Goal: Information Seeking & Learning: Learn about a topic

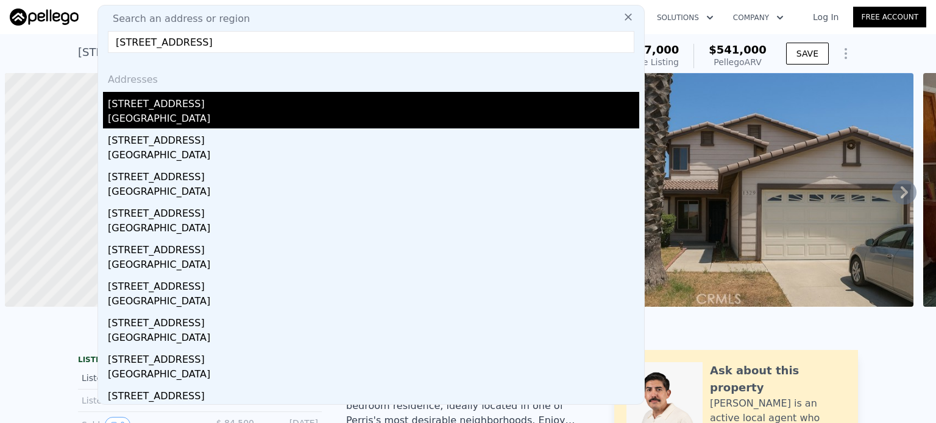
scroll to position [0, 5]
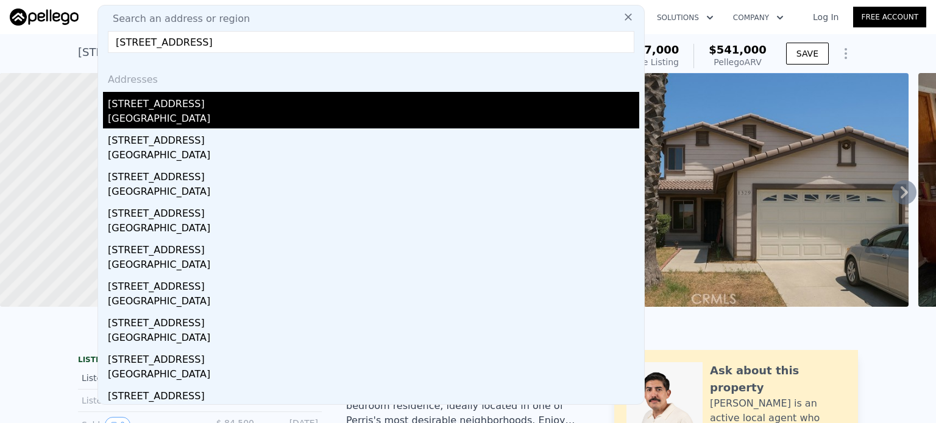
type input "[STREET_ADDRESS]"
click at [156, 119] on div "[GEOGRAPHIC_DATA]" at bounding box center [373, 120] width 531 height 17
type input "1"
type input "1246"
type input "1962"
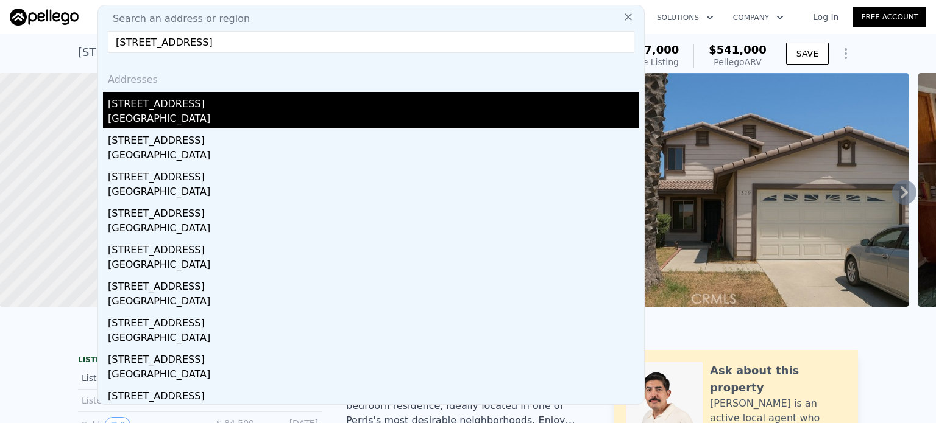
type input "3111"
type input "8140"
type input "$ 994,000"
type input "6"
type input "$ 348,740"
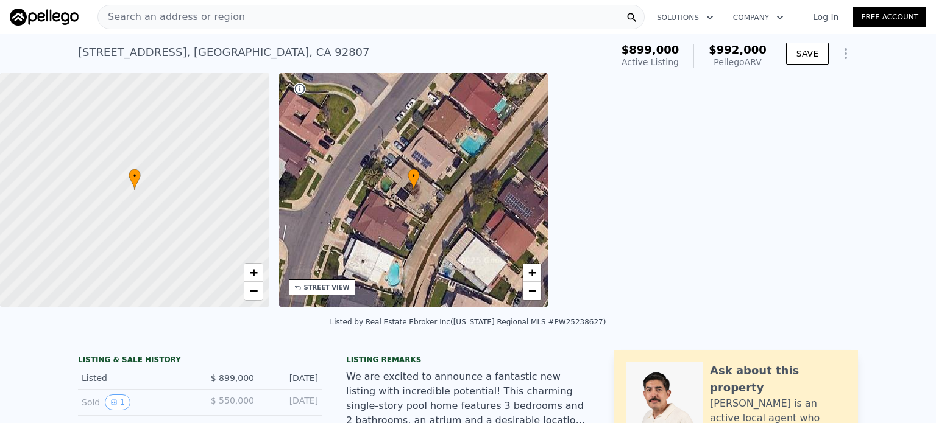
type input "1917"
type input "7400"
type input "$ 992,000"
type input "-$ 24,255"
checkbox input "true"
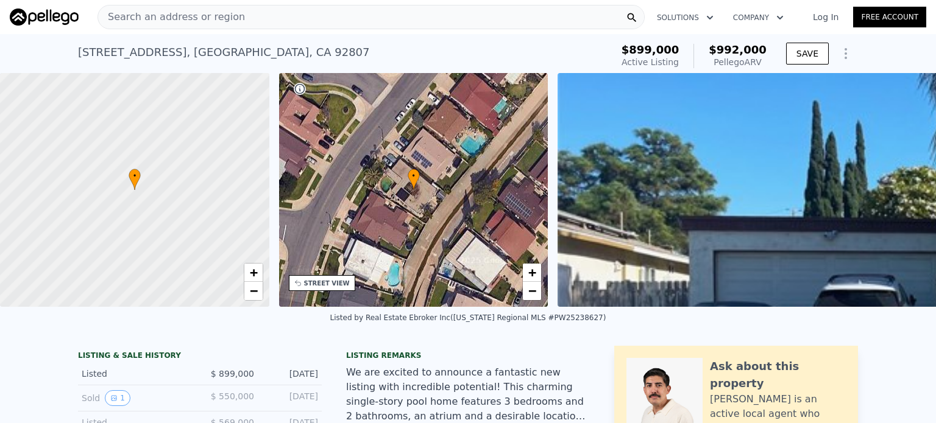
click at [227, 27] on div "Search an address or region" at bounding box center [171, 16] width 147 height 23
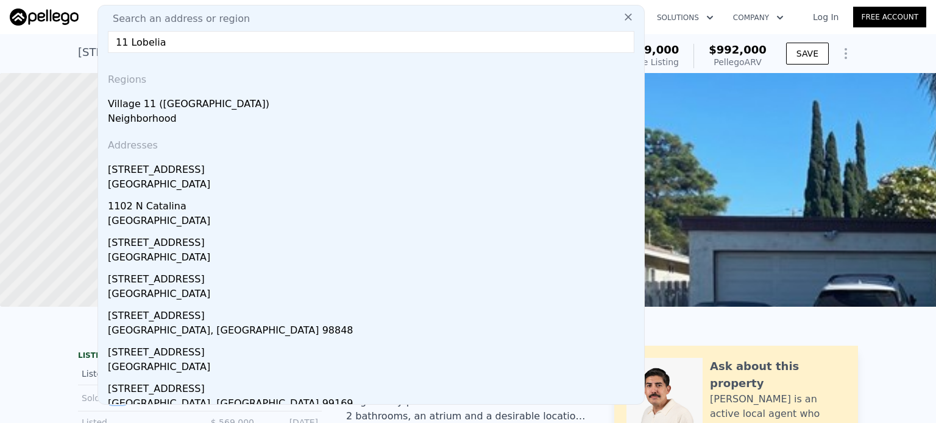
click at [216, 37] on input "11 Lobelia" at bounding box center [371, 42] width 526 height 22
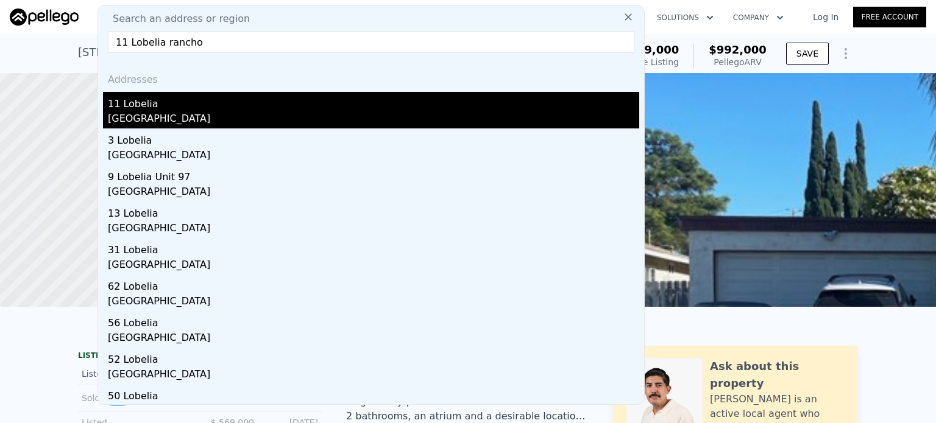
type input "11 Lobelia rancho"
click at [131, 120] on div "[GEOGRAPHIC_DATA]" at bounding box center [373, 120] width 531 height 17
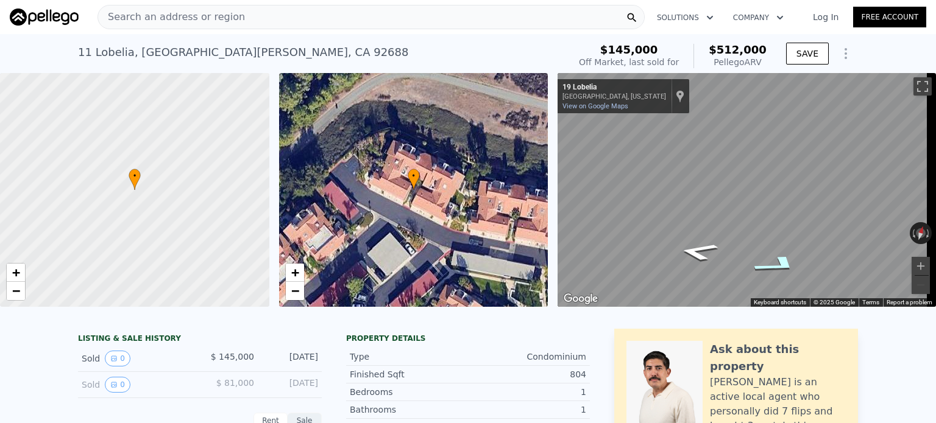
click at [773, 264] on icon "Go East, Lobelia" at bounding box center [778, 264] width 88 height 29
click at [720, 190] on icon "Go West, Aubrieta" at bounding box center [707, 196] width 89 height 39
click at [913, 91] on button "Toggle fullscreen view" at bounding box center [922, 86] width 18 height 18
click at [244, 15] on div "Search an address or region" at bounding box center [370, 17] width 547 height 24
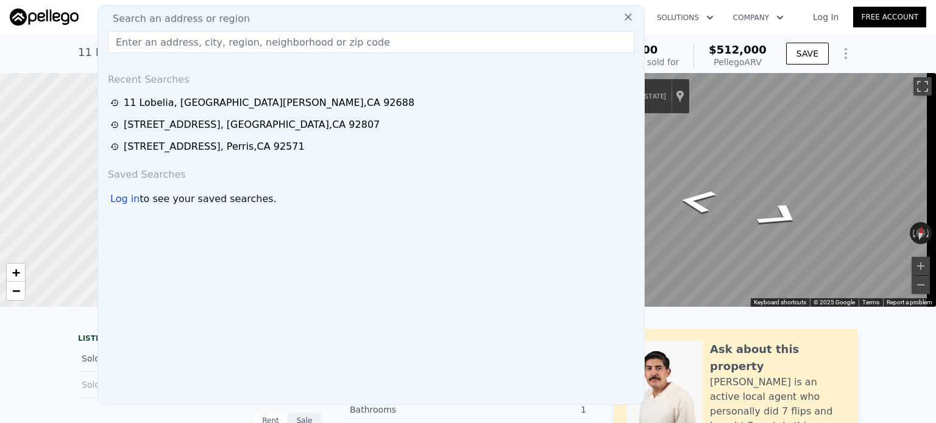
type input "[STREET_ADDRESS]"
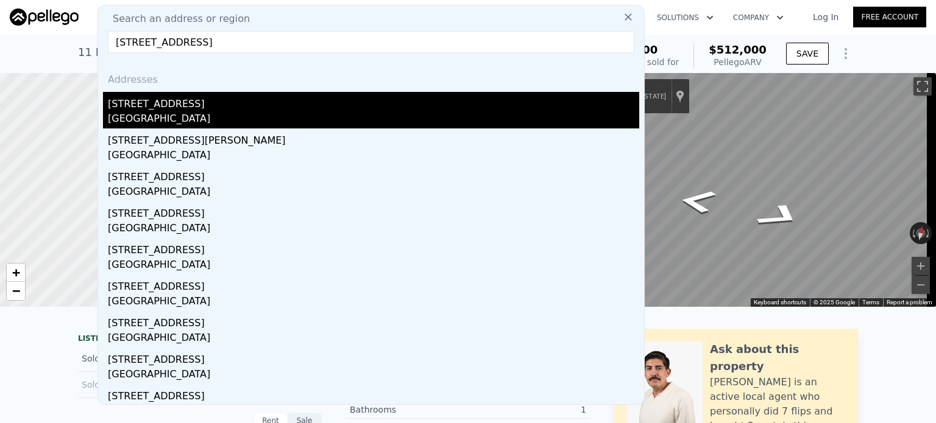
click at [160, 102] on div "[STREET_ADDRESS]" at bounding box center [373, 101] width 531 height 19
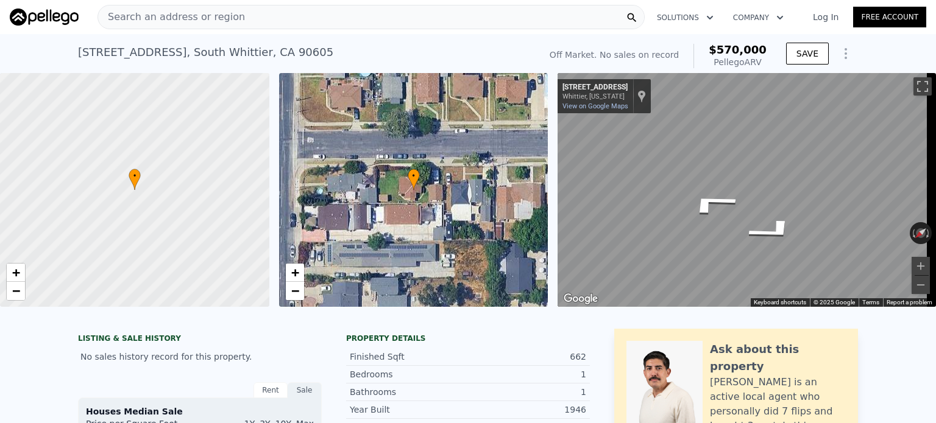
click at [935, 164] on div "Search an address or region Solutions Company Open main menu Log In Free Accoun…" at bounding box center [468, 211] width 936 height 423
click at [935, 108] on div "Search an address or region Solutions Company Open main menu Log In Free Accoun…" at bounding box center [468, 211] width 936 height 423
click at [551, 169] on div "• + − • + − ← Move left → Move right ↑ Move up ↓ Move down + Zoom in - Zoom out…" at bounding box center [468, 190] width 936 height 234
click at [321, 19] on div "Search an address or region" at bounding box center [370, 17] width 547 height 24
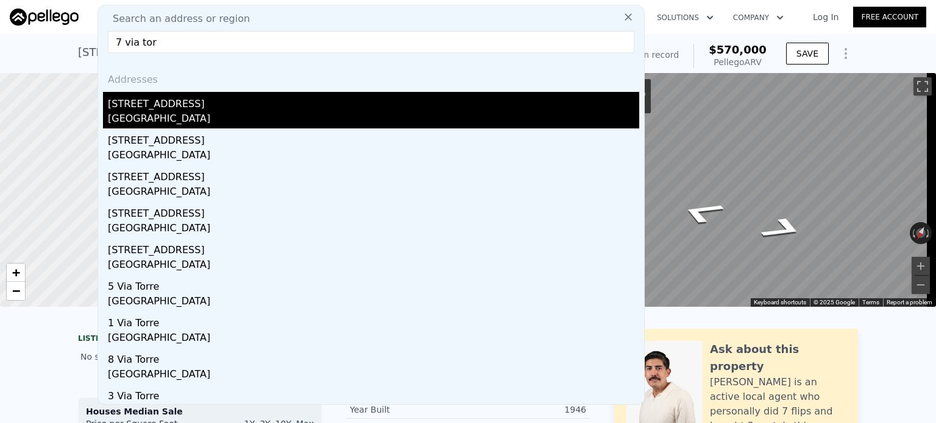
type input "7 via tor"
click at [121, 110] on div "[STREET_ADDRESS]" at bounding box center [373, 101] width 531 height 19
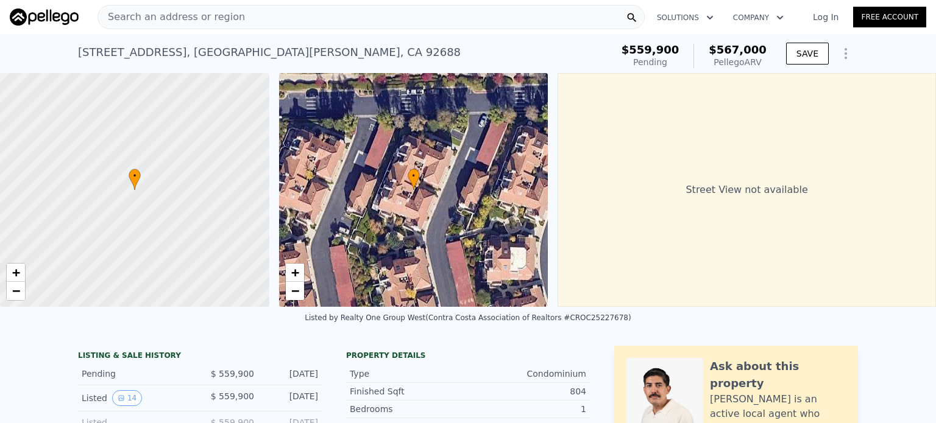
click at [458, 175] on div "• + −" at bounding box center [413, 190] width 269 height 234
click at [140, 180] on span "•" at bounding box center [135, 176] width 12 height 11
click at [247, 23] on div "Search an address or region" at bounding box center [370, 17] width 547 height 24
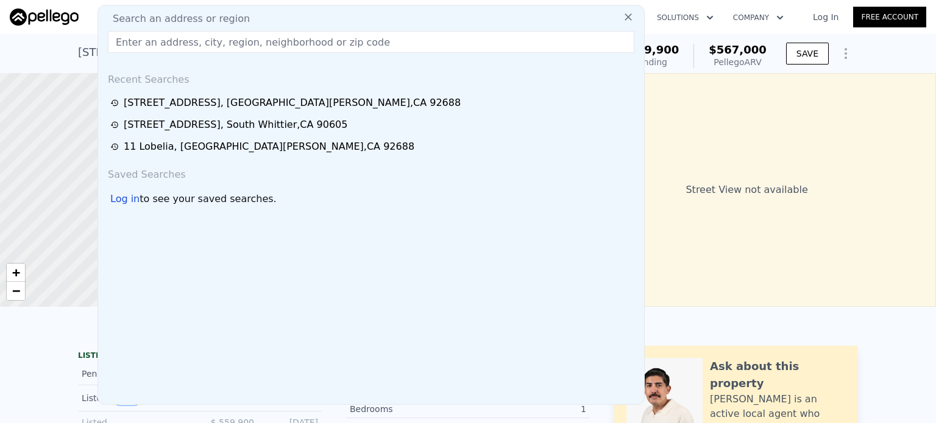
type input "[STREET_ADDRESS][PERSON_NAME]"
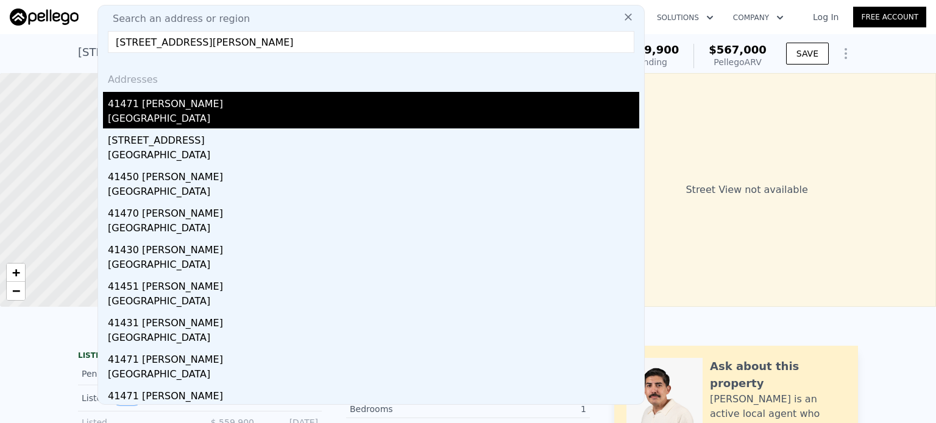
click at [162, 103] on div "41471 [PERSON_NAME]" at bounding box center [373, 101] width 531 height 19
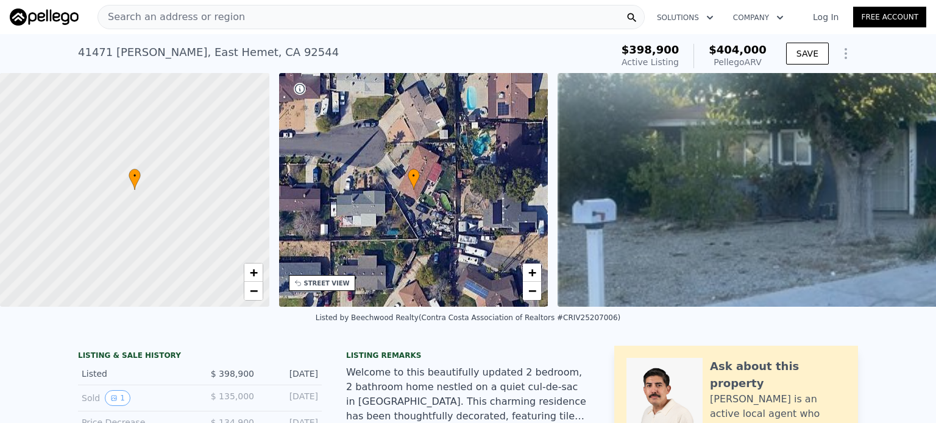
click at [336, 14] on div "Search an address or region" at bounding box center [370, 17] width 547 height 24
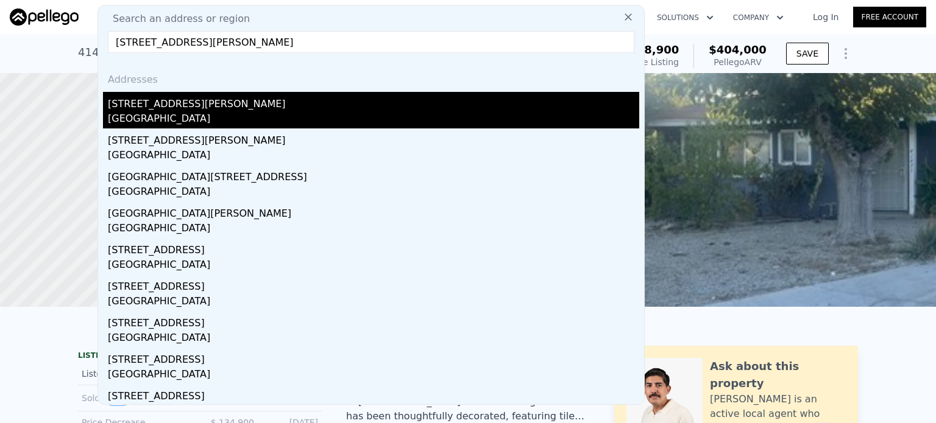
type input "[STREET_ADDRESS][PERSON_NAME]"
click at [165, 109] on div "[STREET_ADDRESS][PERSON_NAME]" at bounding box center [373, 101] width 531 height 19
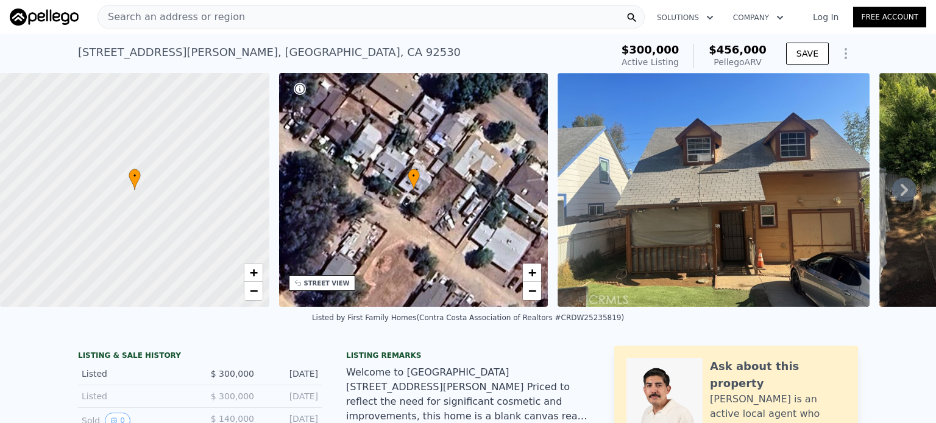
click at [312, 17] on div "Search an address or region" at bounding box center [370, 17] width 547 height 24
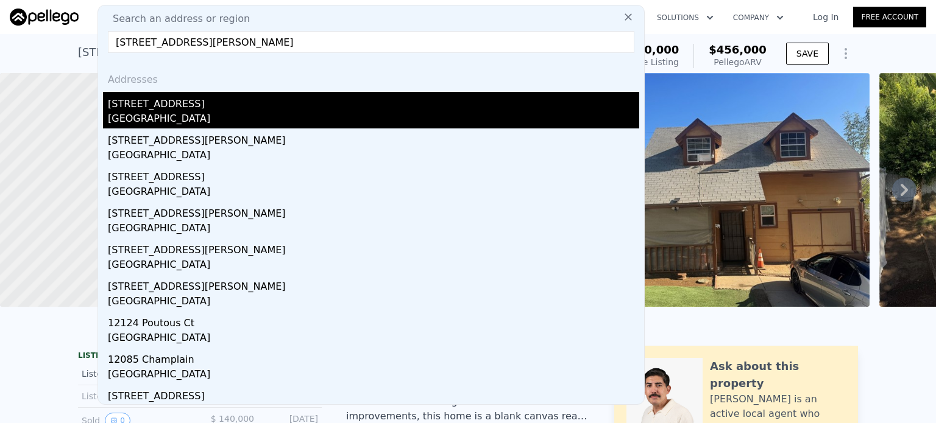
type input "[STREET_ADDRESS][PERSON_NAME]"
click at [174, 112] on div "[GEOGRAPHIC_DATA]" at bounding box center [373, 120] width 531 height 17
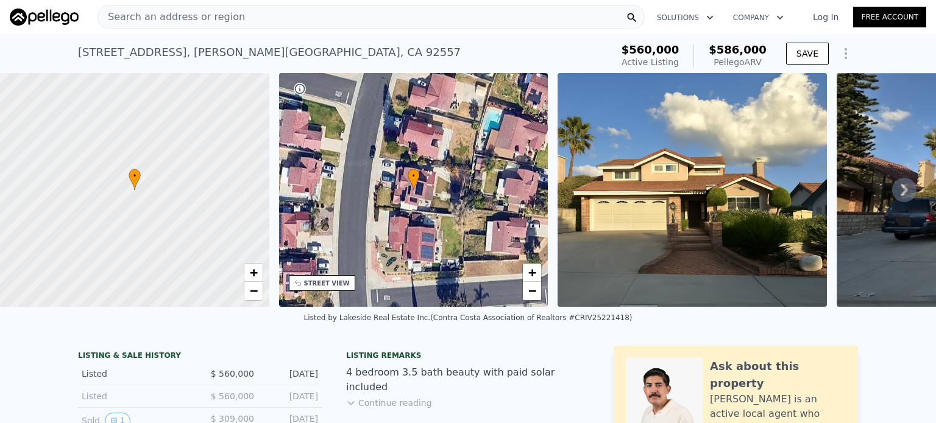
click at [339, 13] on div "Search an address or region" at bounding box center [370, 17] width 547 height 24
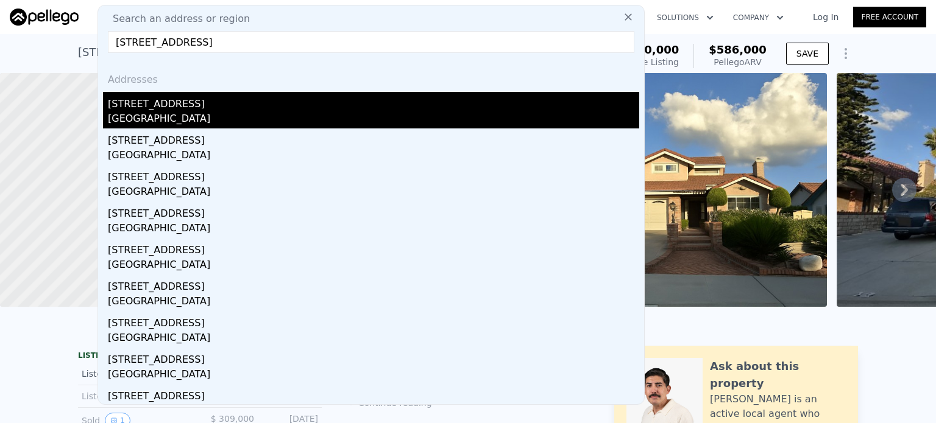
click at [170, 110] on div "[STREET_ADDRESS]" at bounding box center [373, 101] width 531 height 19
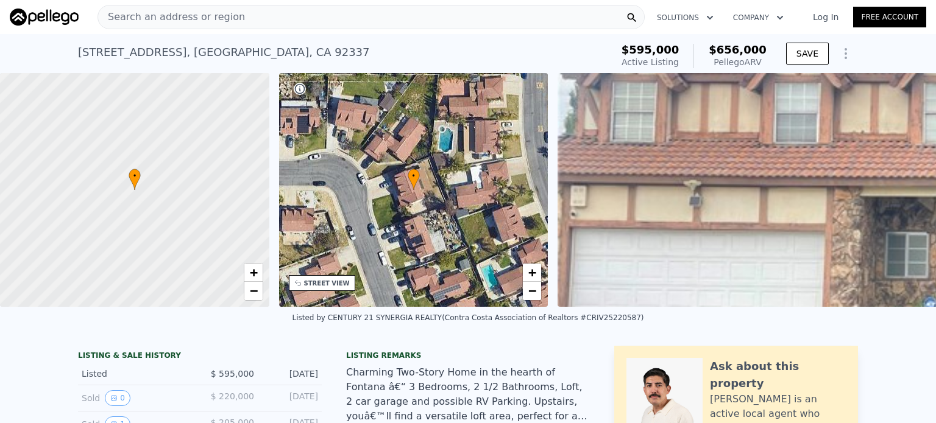
click at [222, 26] on div "Search an address or region" at bounding box center [171, 16] width 147 height 23
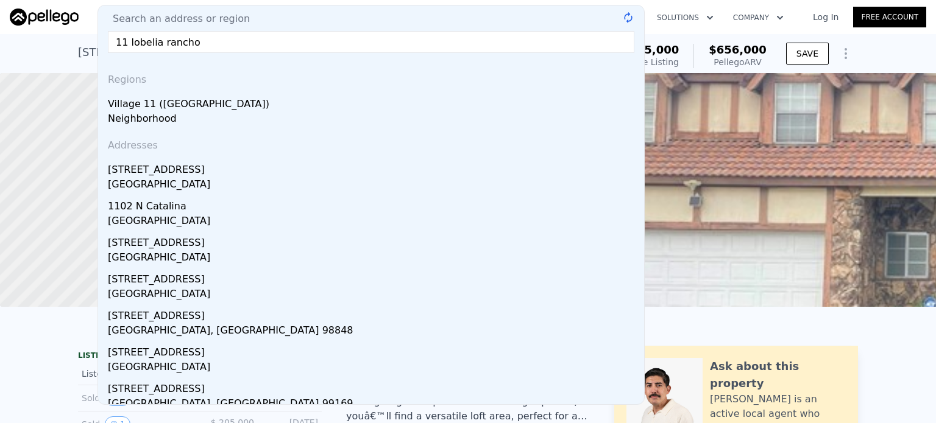
type input "11 lobelia rancho"
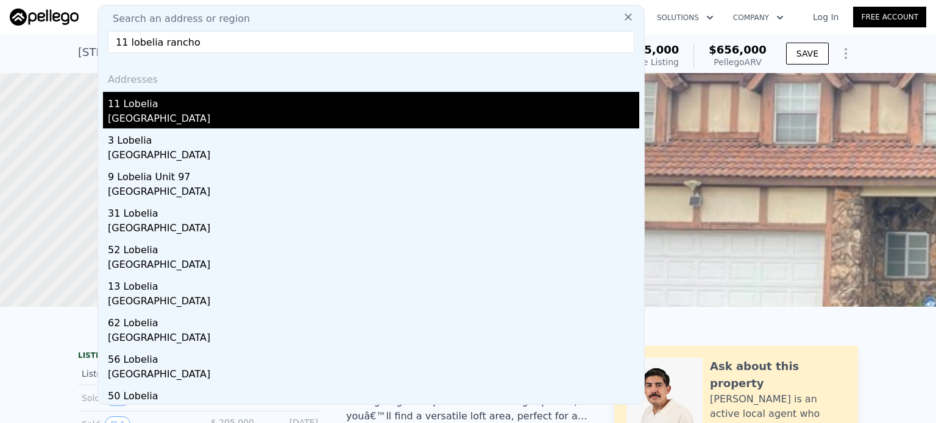
click at [162, 115] on div "[GEOGRAPHIC_DATA]" at bounding box center [373, 120] width 531 height 17
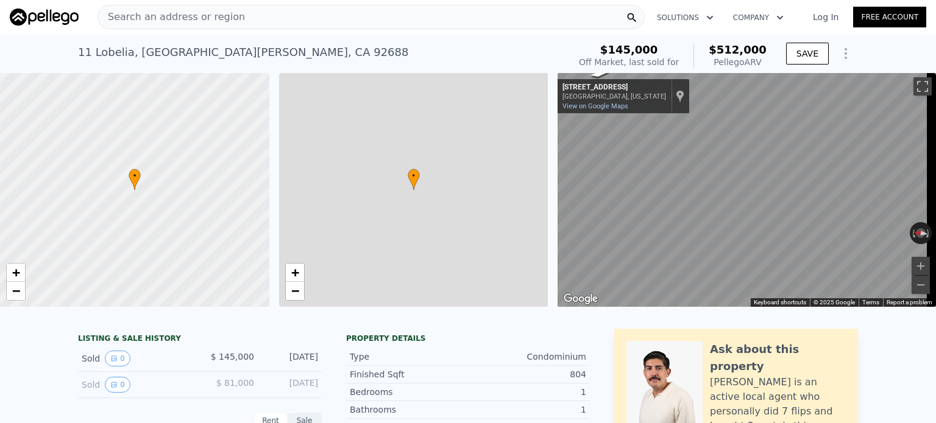
type input "1"
type input "2"
type input "1"
type input "2"
type input "804"
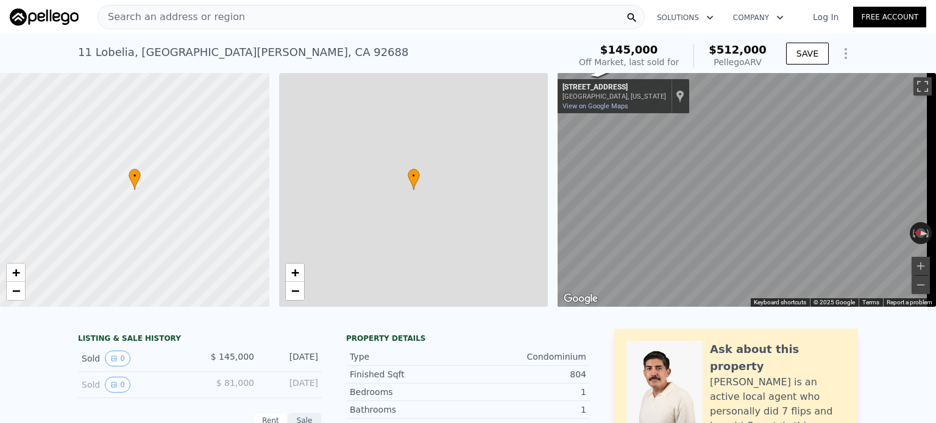
type input "974"
type input "45720"
type input "$ 512,000"
type input "4"
type input "$ 329,719"
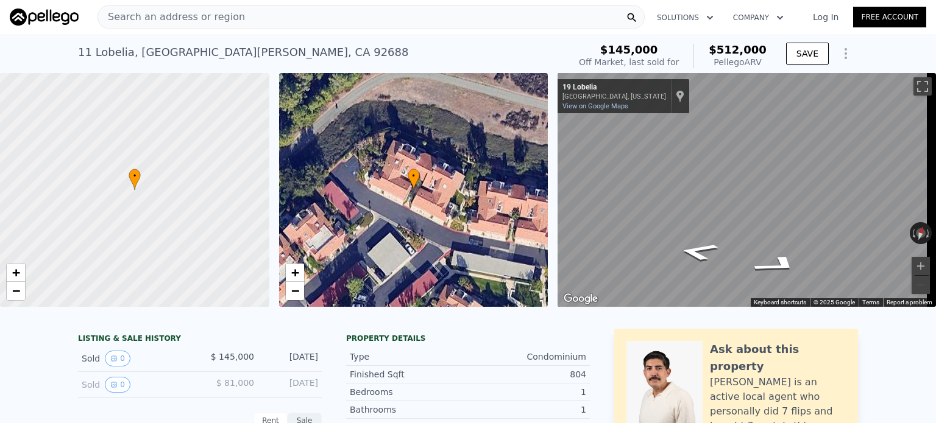
click at [393, 10] on div "Search an address or region" at bounding box center [370, 17] width 547 height 24
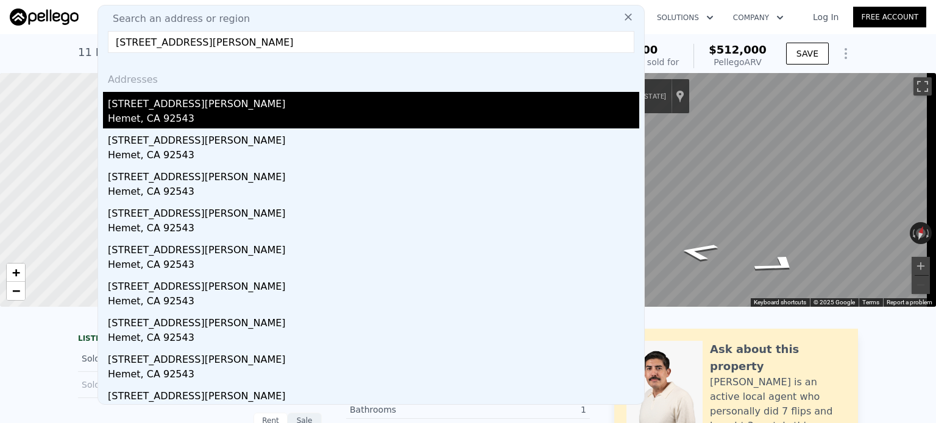
type input "[STREET_ADDRESS][PERSON_NAME]"
click at [134, 107] on div "[STREET_ADDRESS][PERSON_NAME]" at bounding box center [373, 101] width 531 height 19
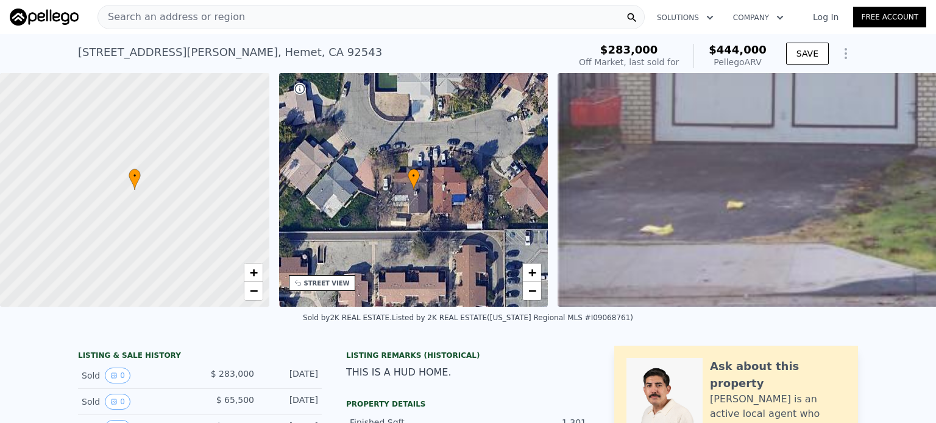
click at [335, 12] on div "Search an address or region" at bounding box center [370, 17] width 547 height 24
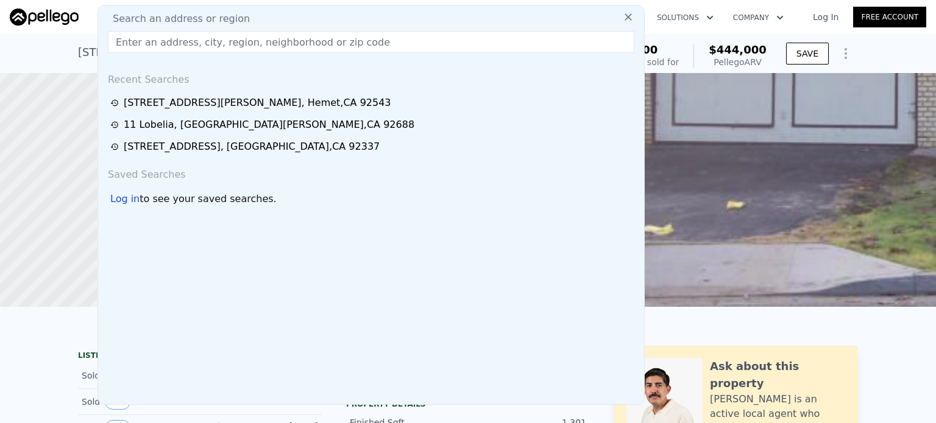
type input "[STREET_ADDRESS][PERSON_NAME][PERSON_NAME]"
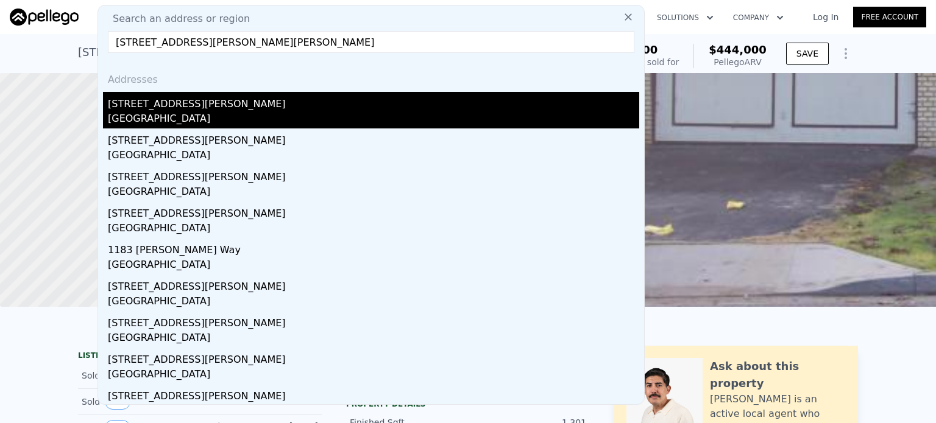
click at [162, 109] on div "[STREET_ADDRESS][PERSON_NAME]" at bounding box center [373, 101] width 531 height 19
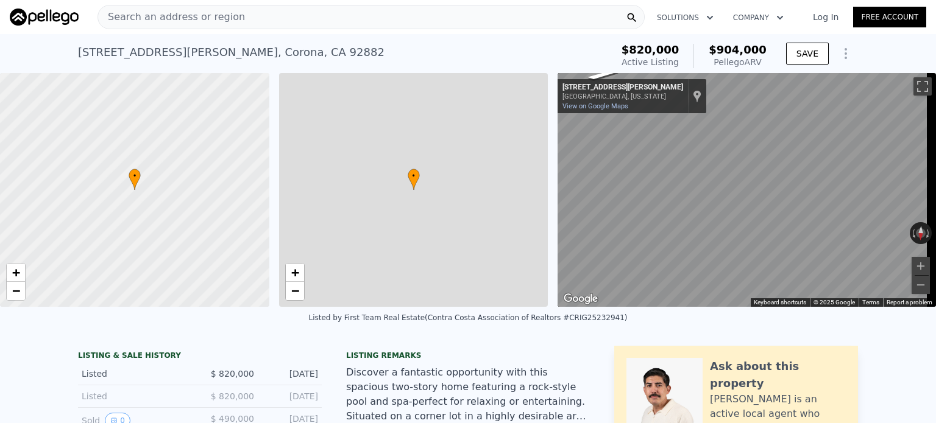
type input "3"
type input "2"
type input "3"
type input "1761"
type input "2603"
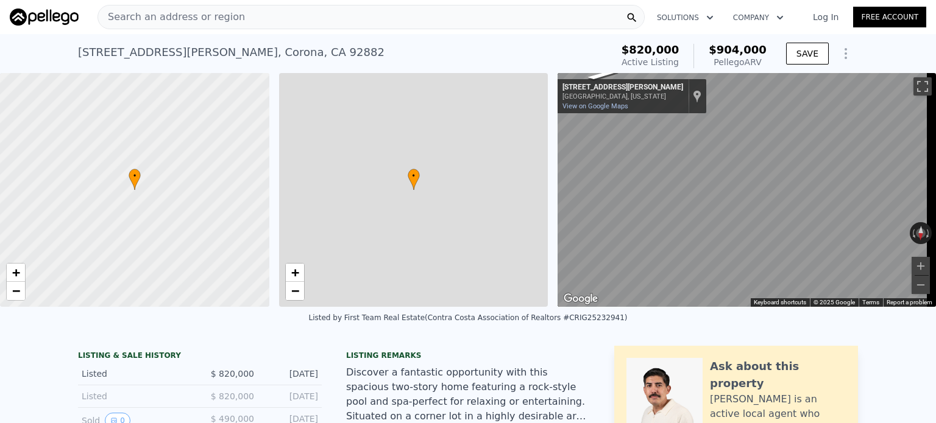
type input "5227"
type input "12197"
type input "$ 904,000"
type input "5"
type input "-$ 16,612"
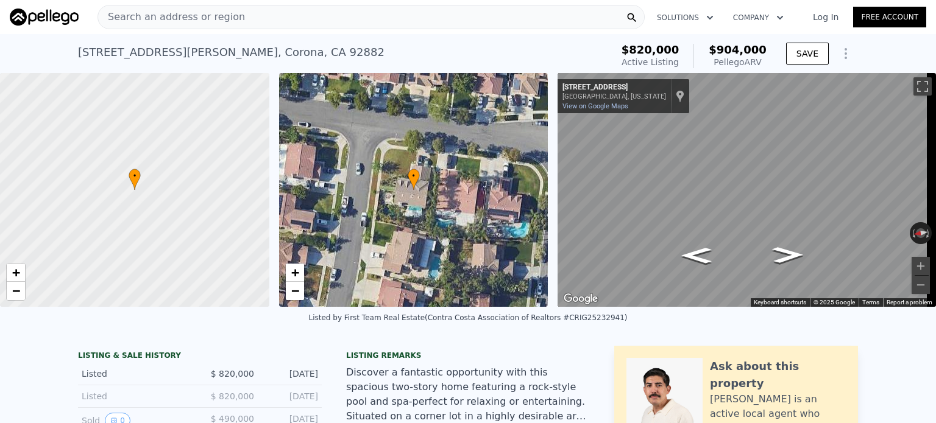
click at [292, 19] on div "Search an address or region" at bounding box center [370, 17] width 547 height 24
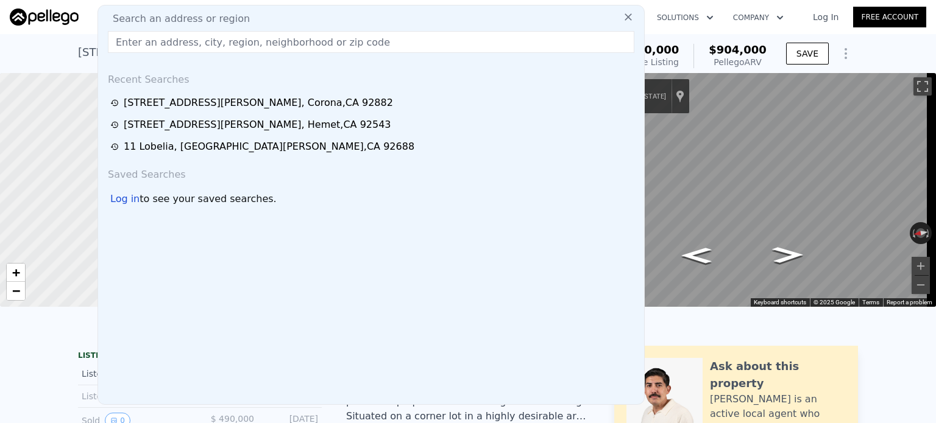
type input "25155 Avocet, Hemet 92544"
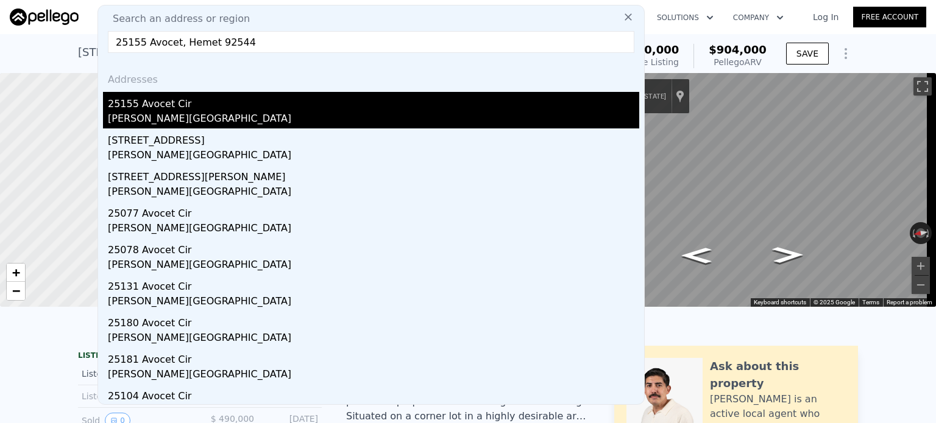
click at [167, 107] on div "25155 Avocet Cir" at bounding box center [373, 101] width 531 height 19
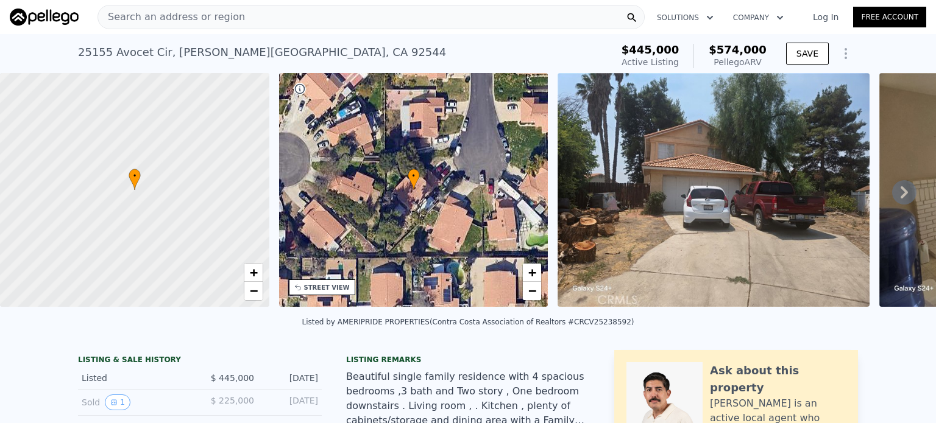
click at [244, 13] on div "Search an address or region" at bounding box center [370, 17] width 547 height 24
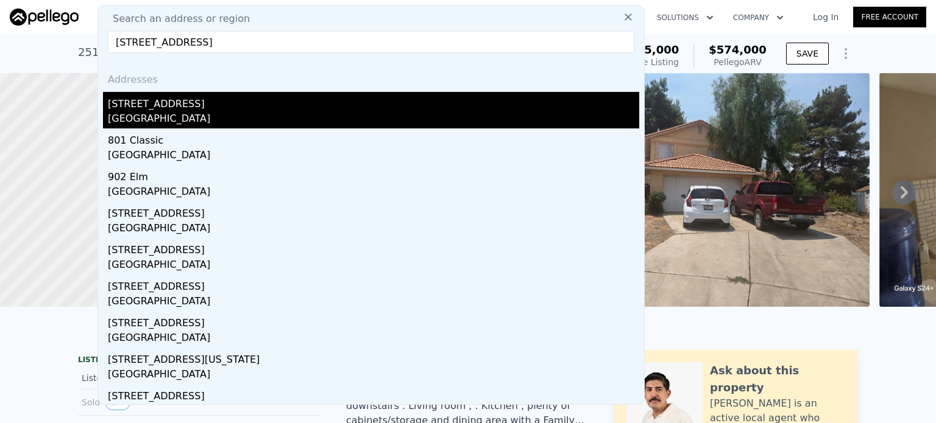
type input "[STREET_ADDRESS]"
click at [139, 108] on div "[STREET_ADDRESS]" at bounding box center [373, 101] width 531 height 19
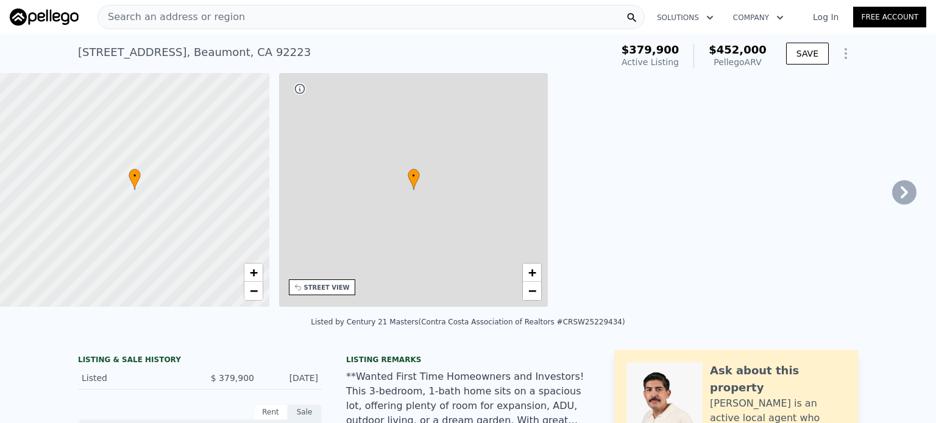
type input "4"
type input "2"
type input "906"
type input "1480"
type input "5663"
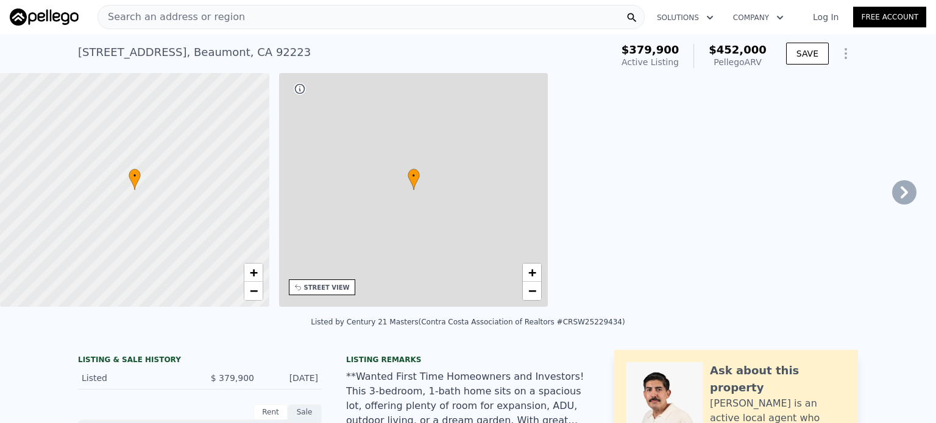
type input "10890"
type input "$ 452,000"
type input "5"
type input "$ 24,111"
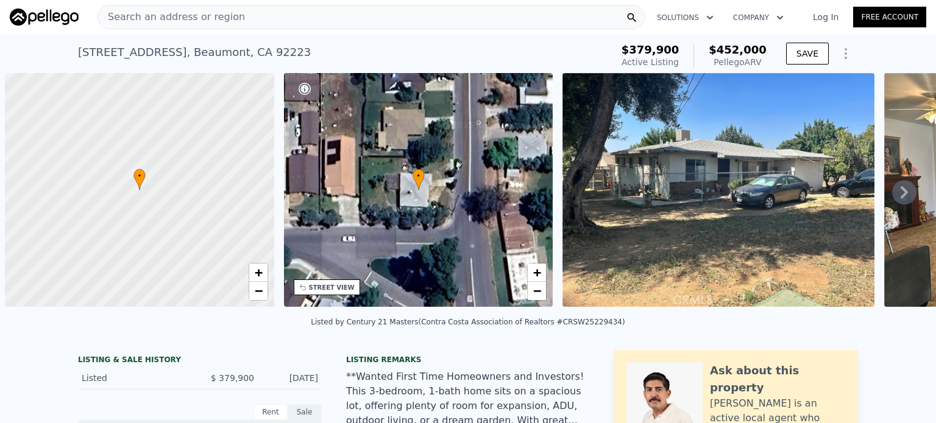
scroll to position [0, 5]
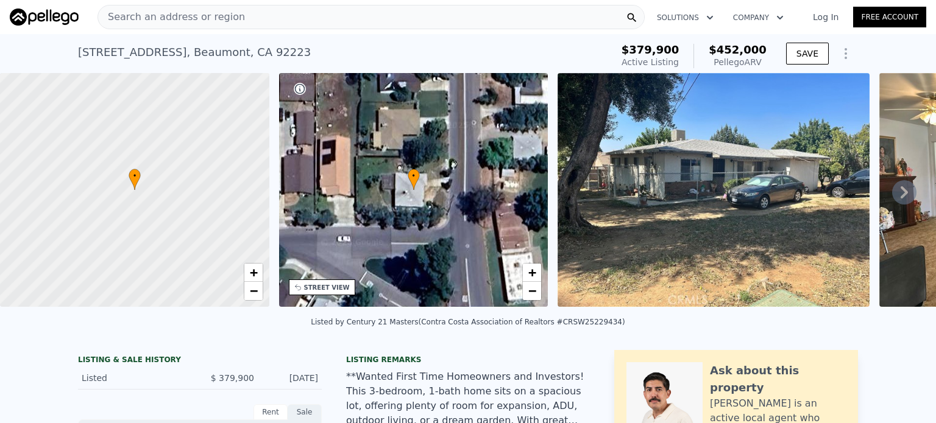
click at [315, 19] on div "Search an address or region" at bounding box center [370, 17] width 547 height 24
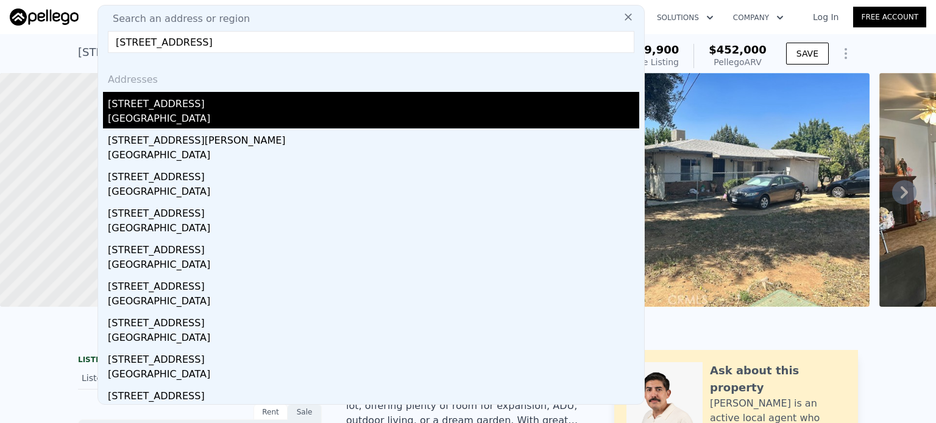
type input "2119 S Phoenix, Ontario 91761"
click at [150, 109] on div "2119 S Phoenix Pl" at bounding box center [373, 101] width 531 height 19
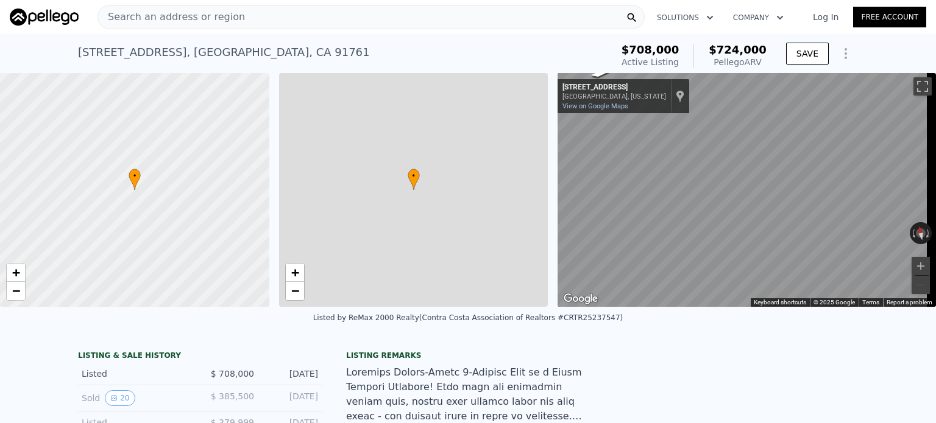
type input "2"
type input "1118"
type input "1681"
type input "6783"
type input "7900"
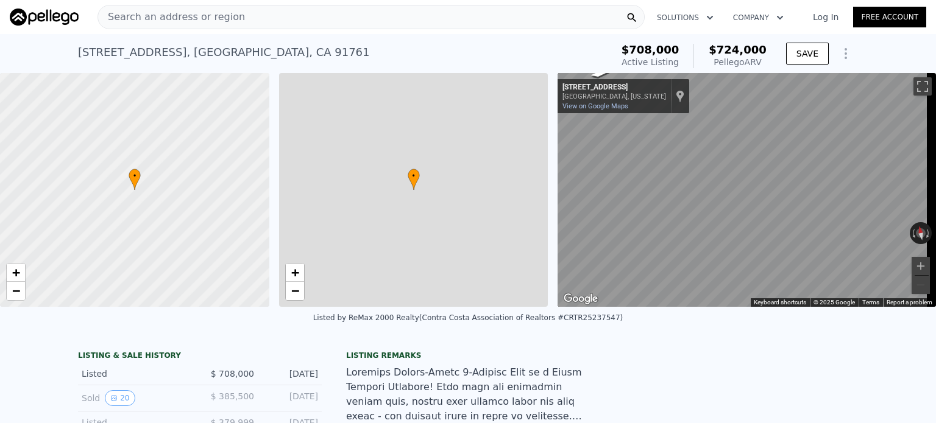
type input "$ 724,000"
type input "-$ 67,199"
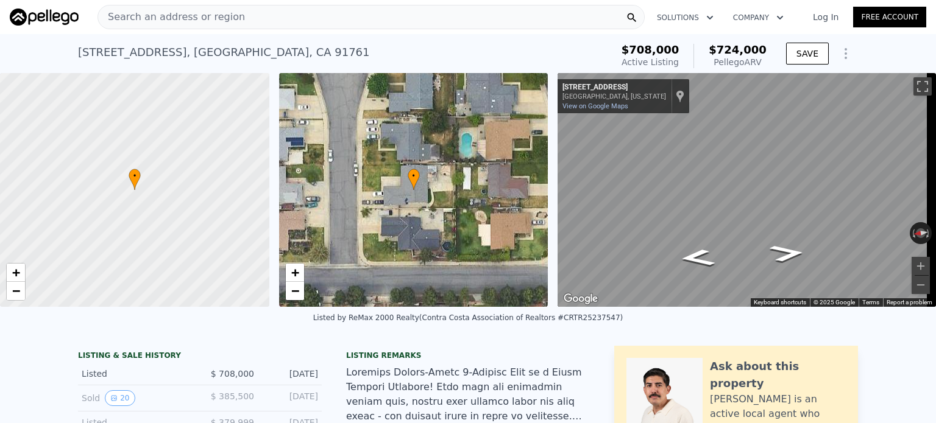
click at [241, 15] on div "Search an address or region" at bounding box center [370, 17] width 547 height 24
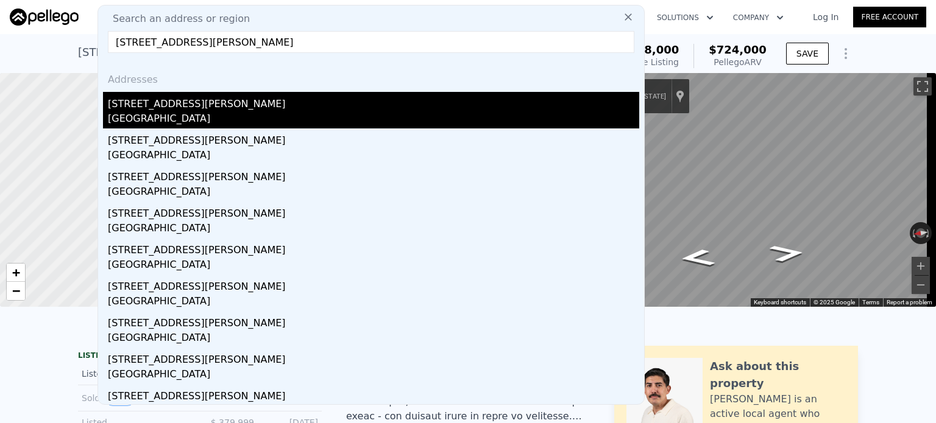
type input "25085 La Suen Rd, Laguna Hills 92653"
click at [160, 104] on div "25085 La Suen Rd" at bounding box center [373, 101] width 531 height 19
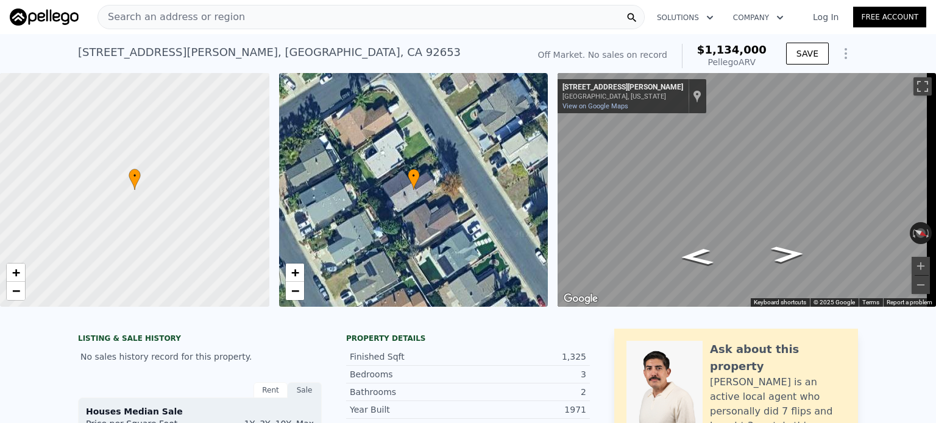
click at [299, 15] on div "Search an address or region" at bounding box center [370, 17] width 547 height 24
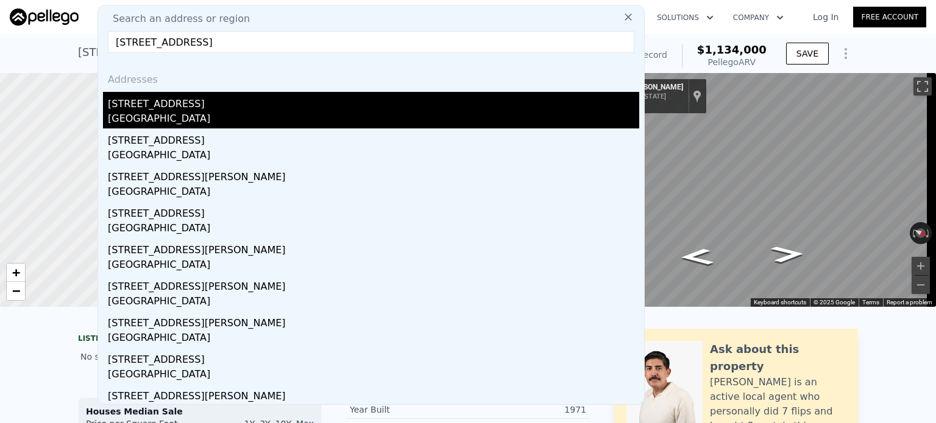
type input "13621 Malibu St, Garden Grove 92843"
click at [168, 97] on div "13621 Malibu St" at bounding box center [373, 101] width 531 height 19
